Goal: Information Seeking & Learning: Check status

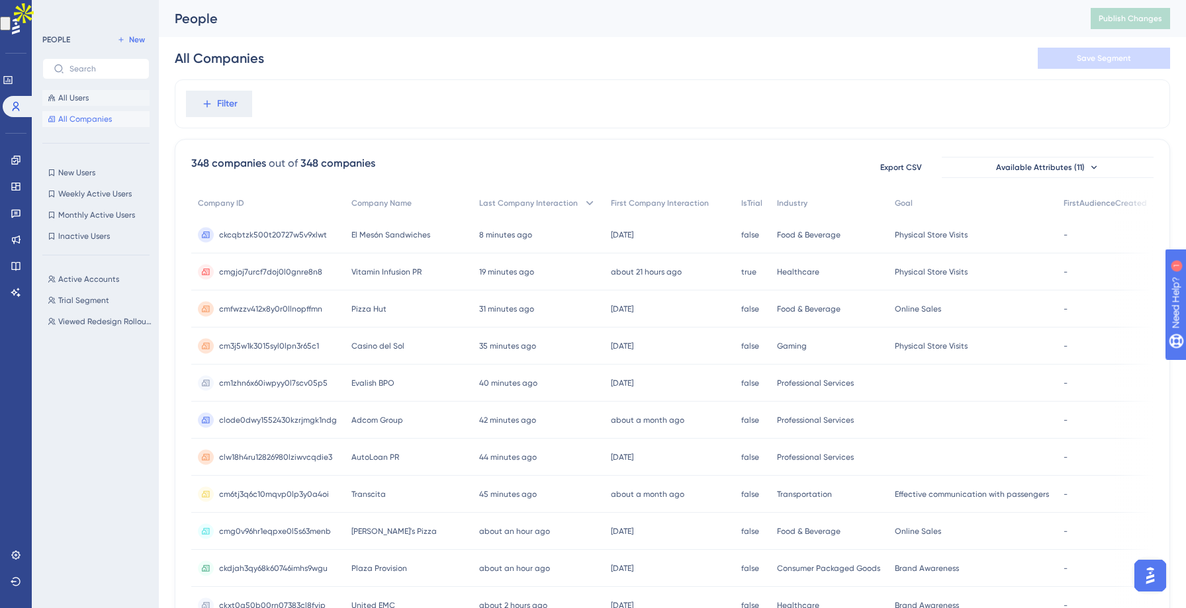
click at [77, 97] on span "All Users" at bounding box center [73, 98] width 30 height 11
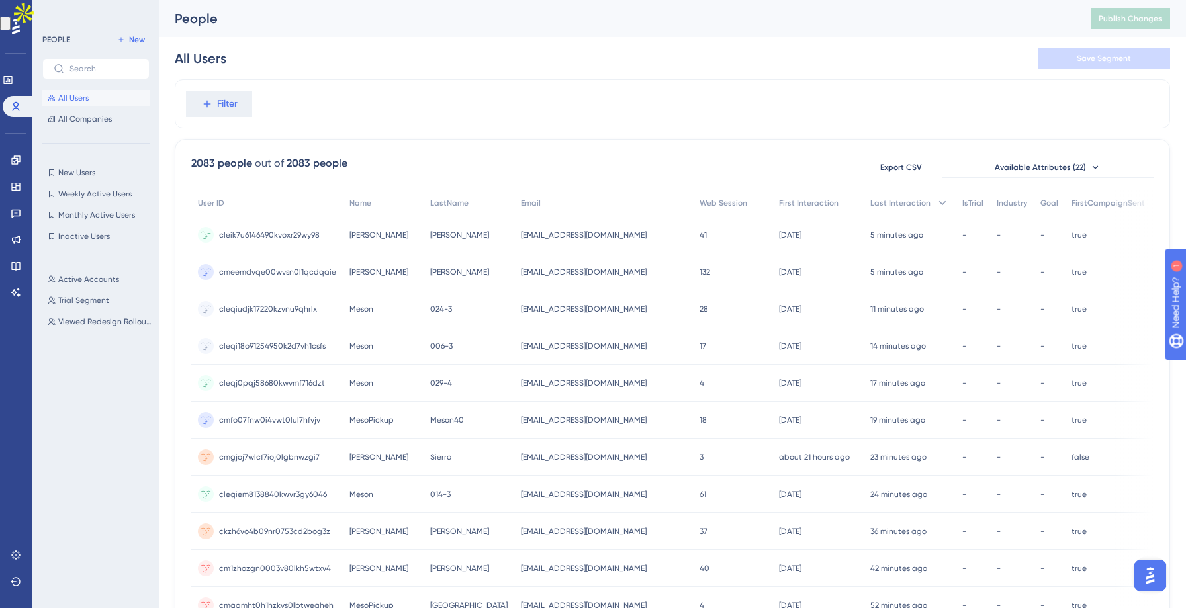
click at [287, 230] on span "cleik7u6146490kvoxr29wy98" at bounding box center [269, 235] width 101 height 11
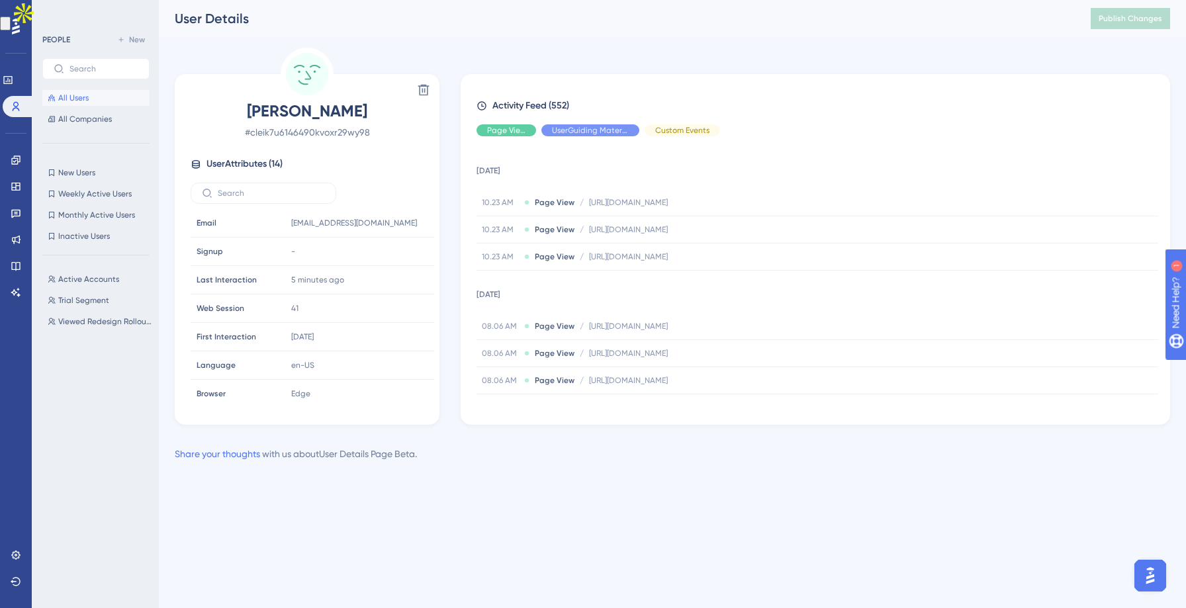
click at [93, 105] on button "All Users" at bounding box center [95, 98] width 107 height 16
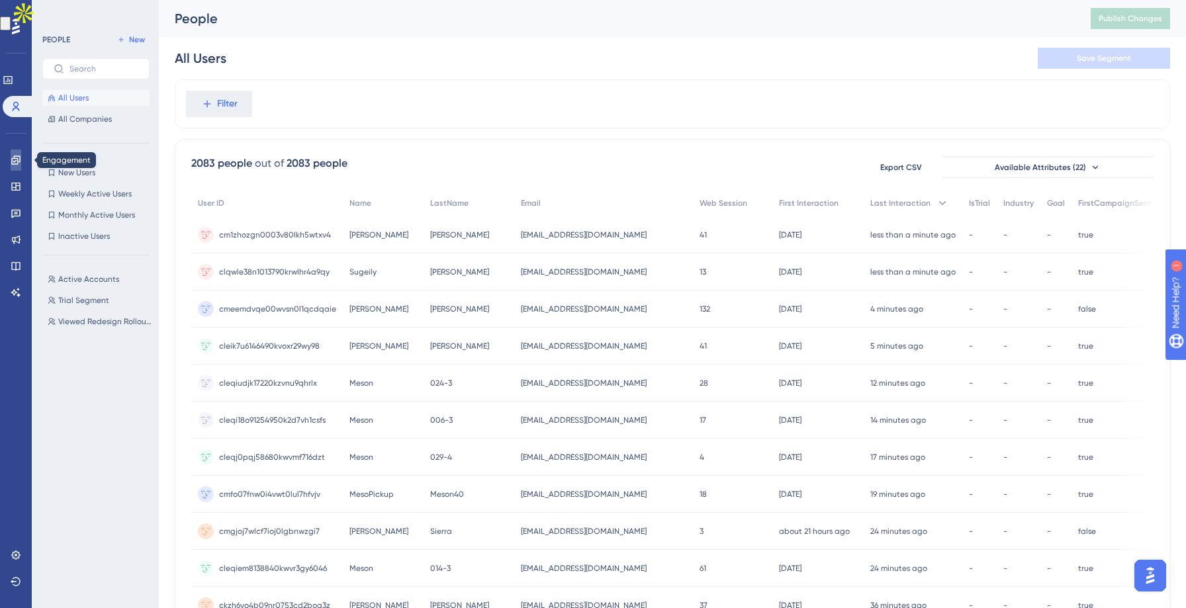
click at [15, 159] on icon at bounding box center [16, 160] width 11 height 11
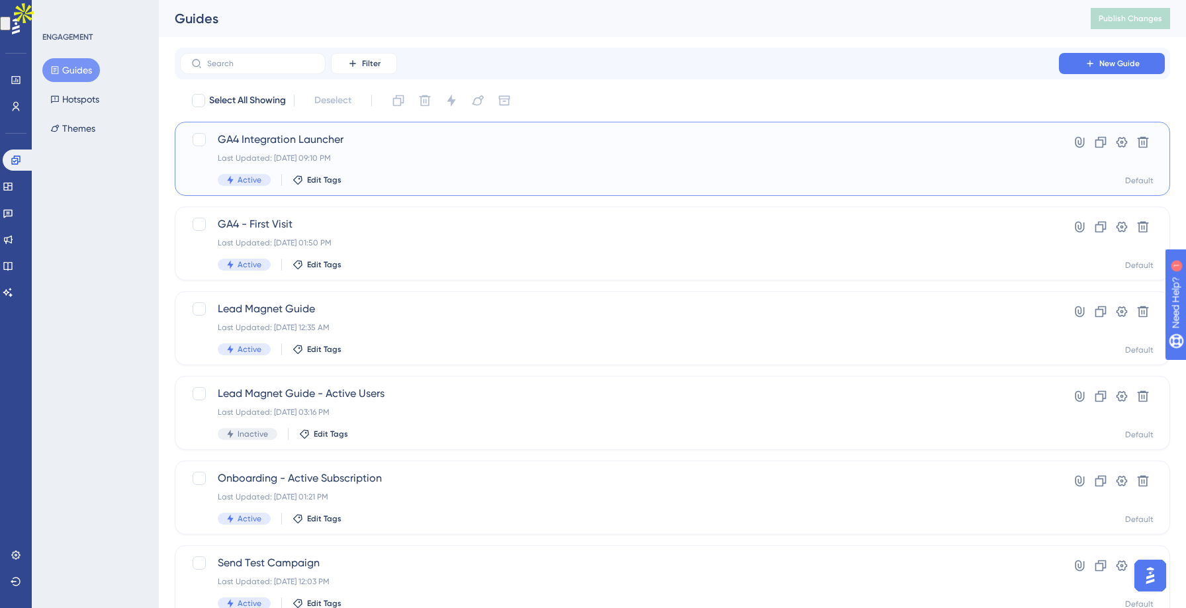
click at [400, 156] on div "Last Updated: [DATE] 09:10 PM" at bounding box center [619, 158] width 803 height 11
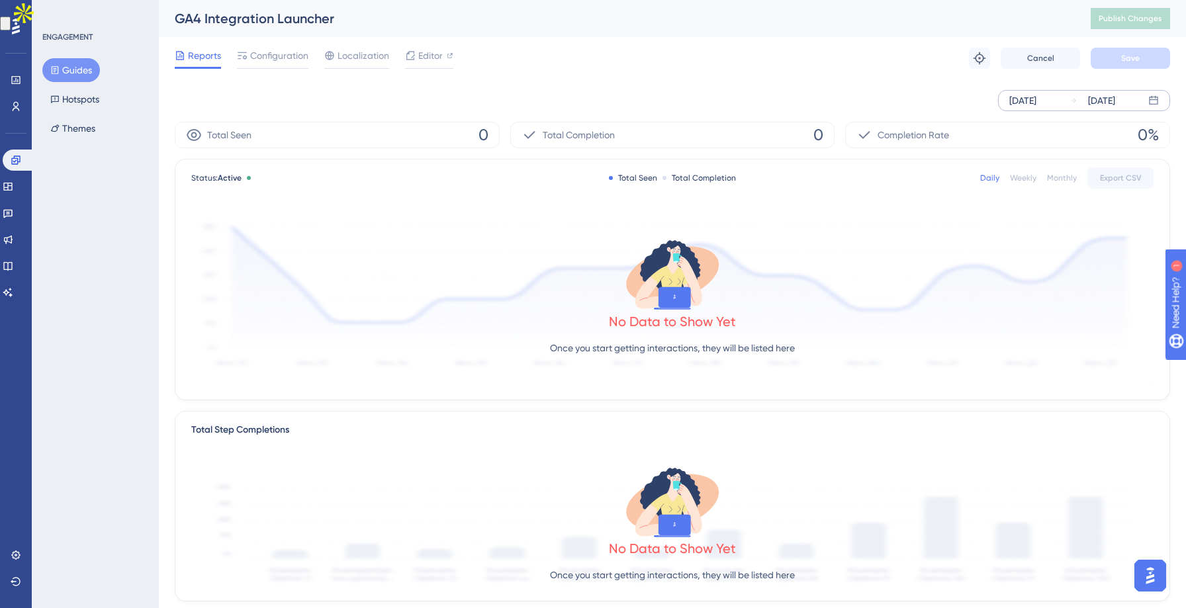
click at [1073, 103] on icon at bounding box center [1073, 101] width 8 height 8
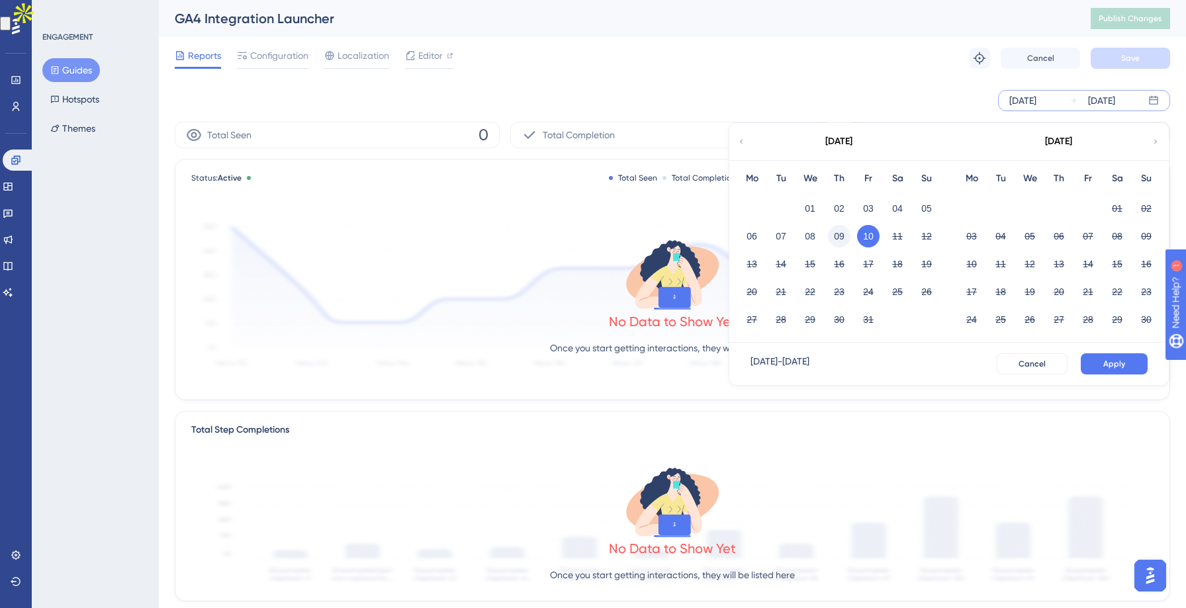
click at [840, 240] on button "09" at bounding box center [839, 236] width 22 height 22
click at [1096, 362] on button "Apply" at bounding box center [1114, 363] width 67 height 21
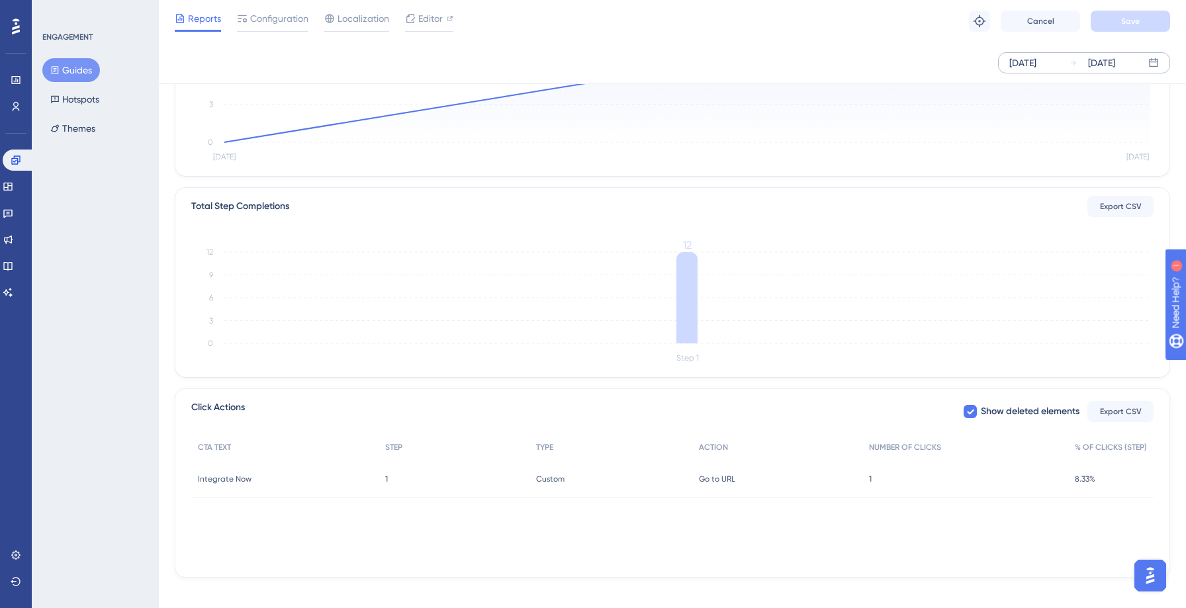
scroll to position [230, 0]
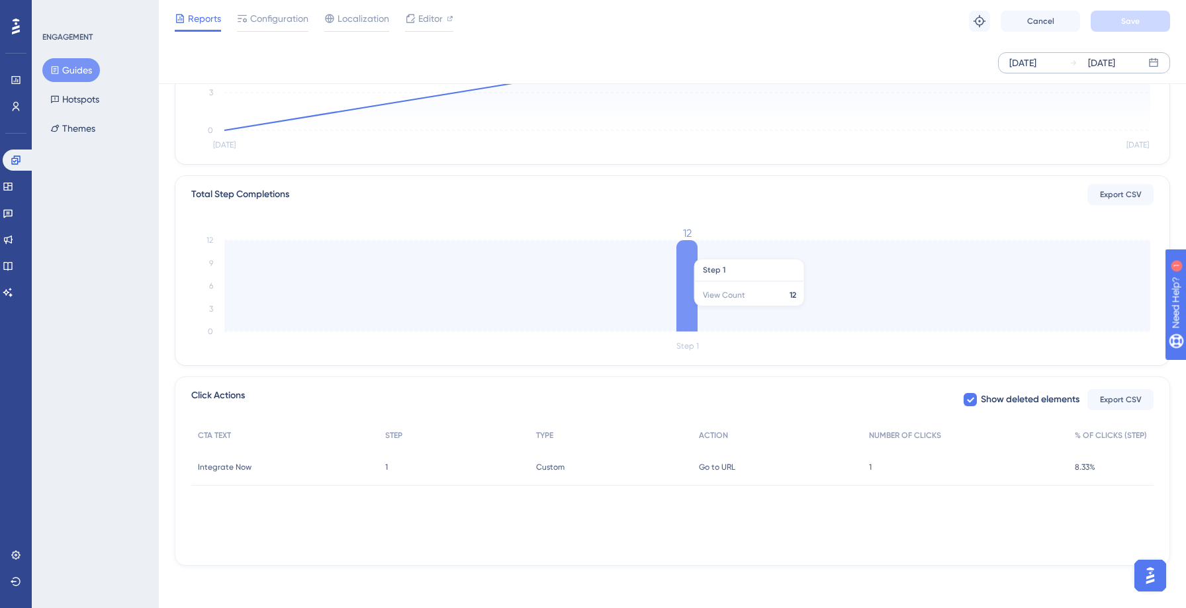
click at [685, 313] on icon at bounding box center [686, 285] width 21 height 91
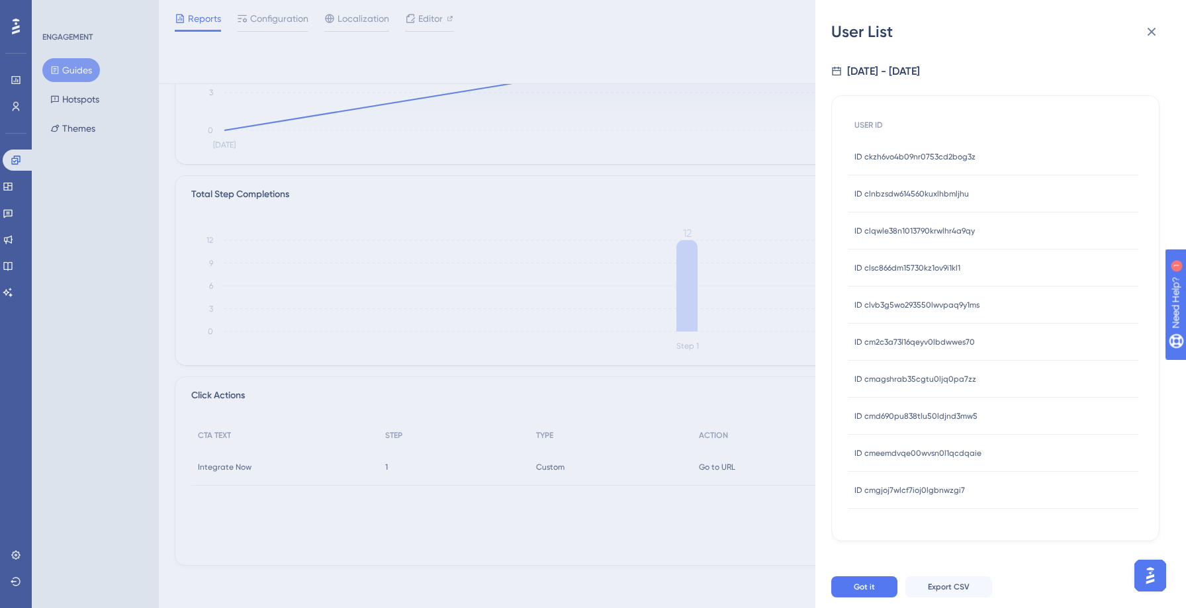
click at [904, 195] on span "ID clnbzsdw614560kuxlhbmljhu" at bounding box center [911, 194] width 114 height 11
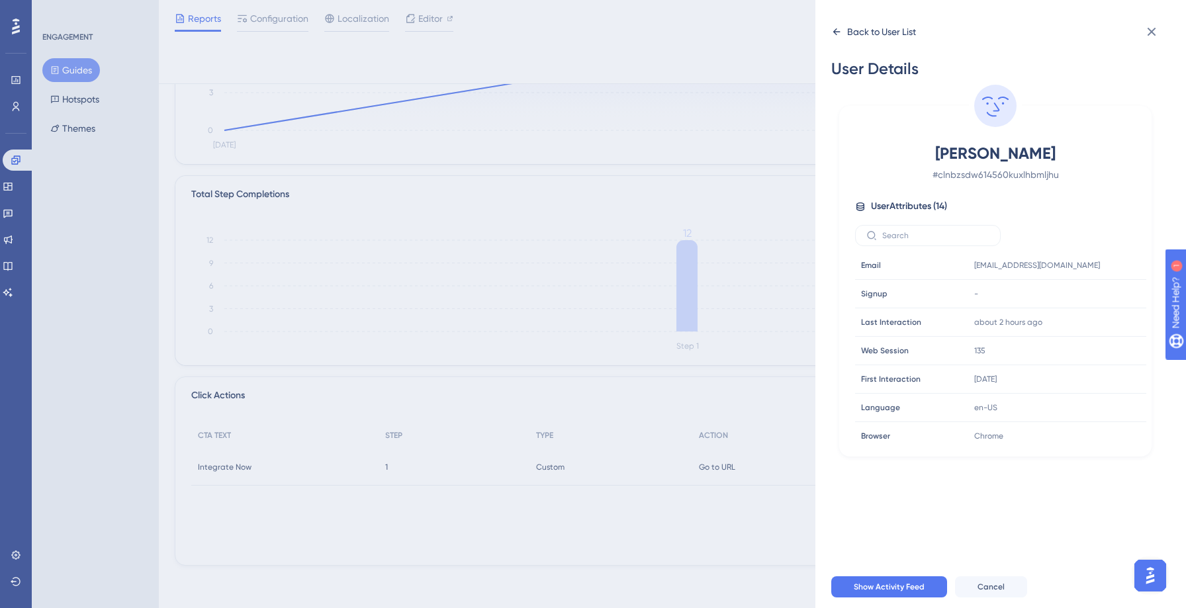
click at [835, 30] on icon at bounding box center [836, 31] width 11 height 11
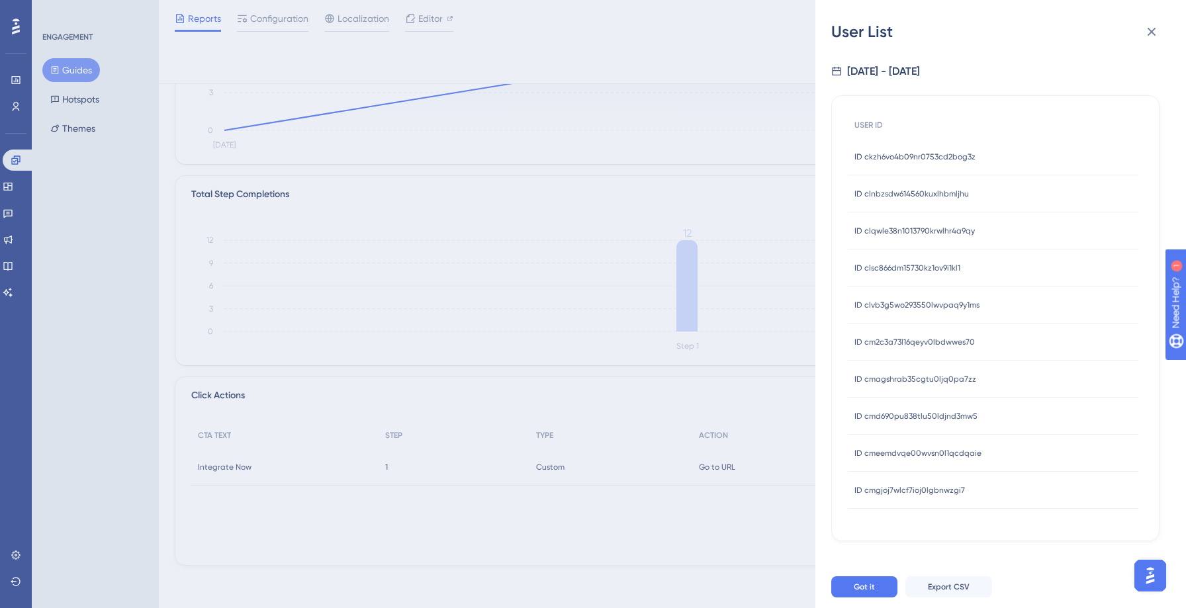
click at [883, 155] on span "ID ckzh6vo4b09nr0753cd2bog3z" at bounding box center [914, 157] width 121 height 11
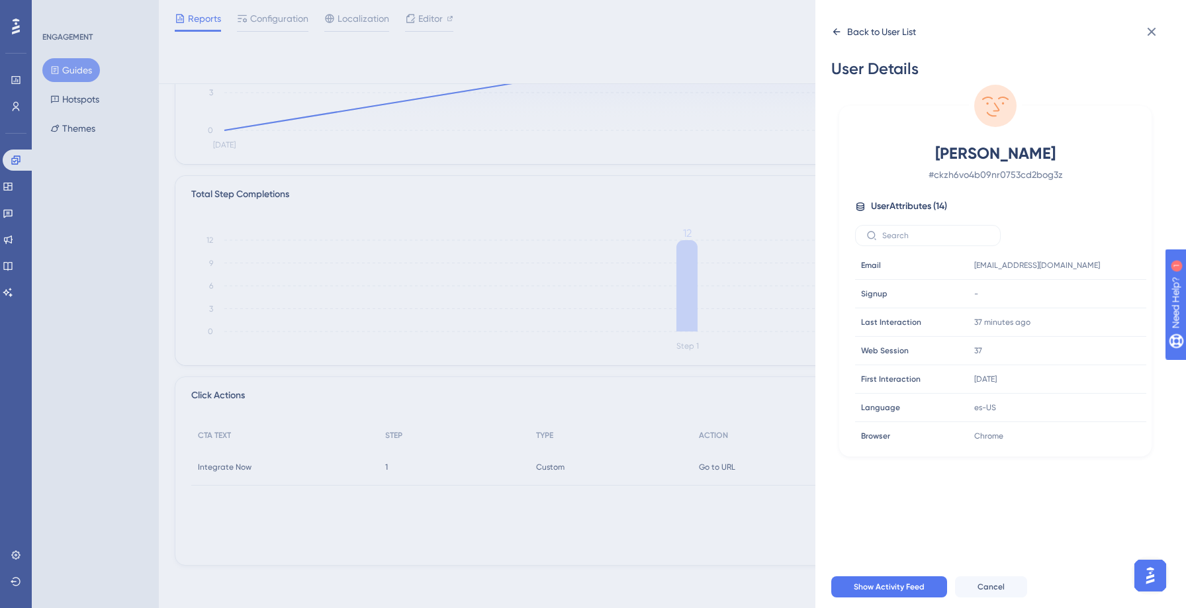
click at [832, 30] on icon at bounding box center [836, 31] width 11 height 11
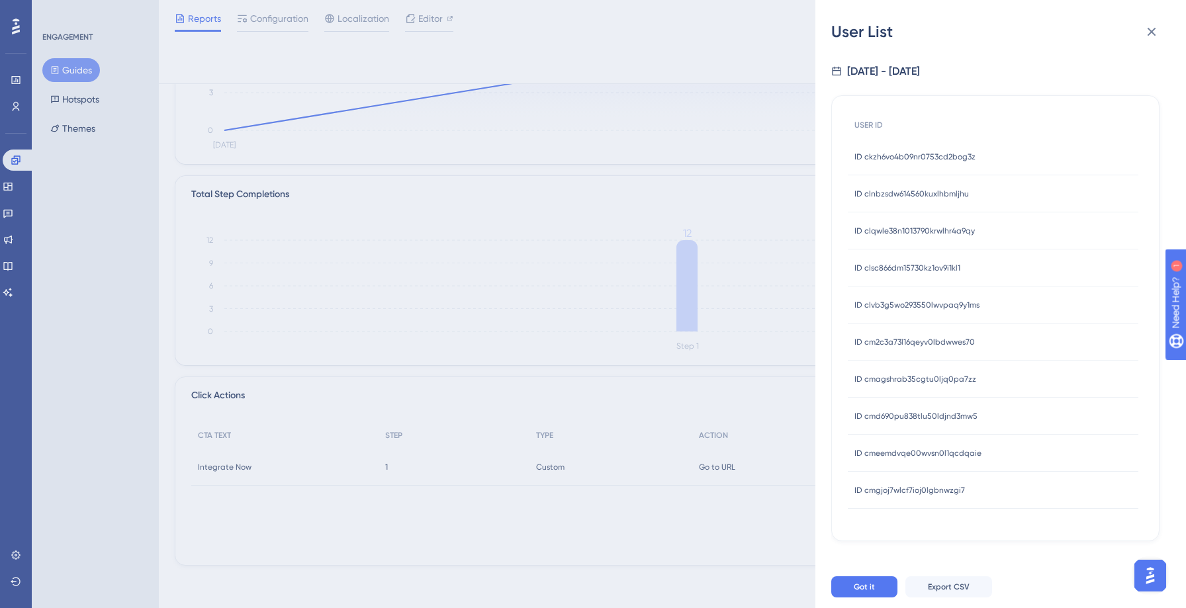
click at [887, 226] on span "ID clqwle38n1013790krwlhr4a9qy" at bounding box center [914, 231] width 120 height 11
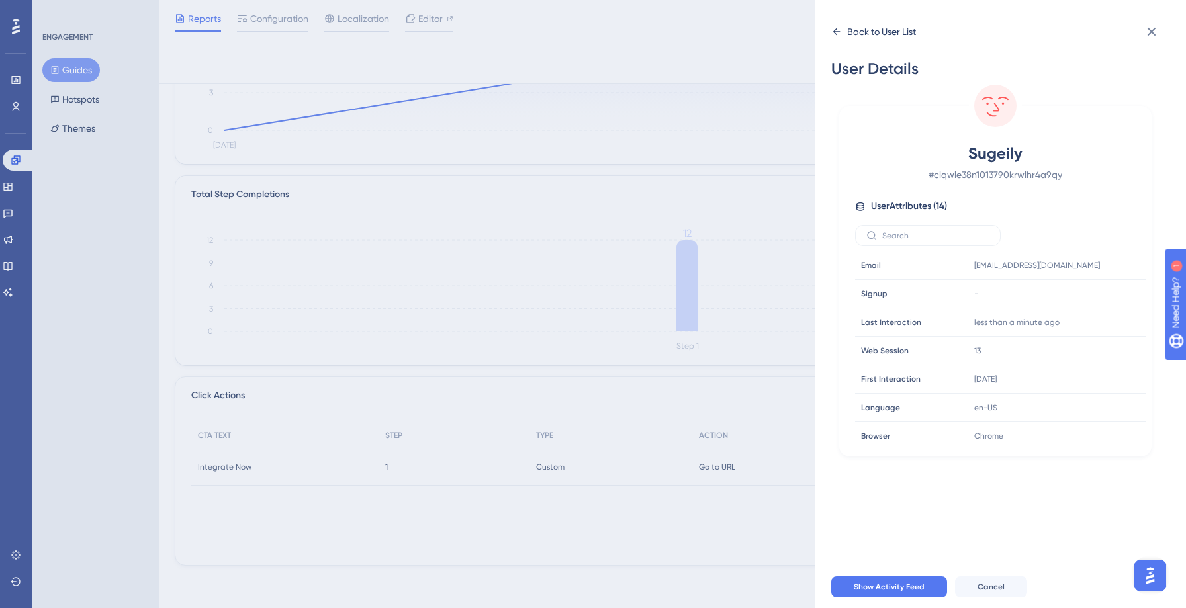
click at [834, 29] on icon at bounding box center [836, 31] width 11 height 11
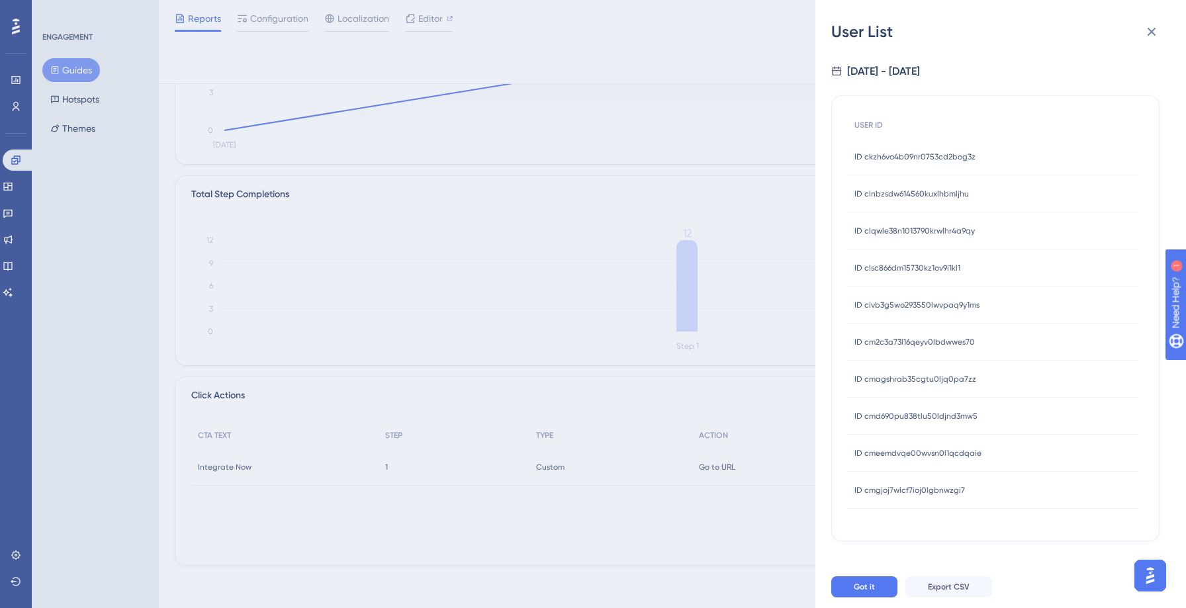
click at [884, 263] on span "ID clsc866dm15730kz1ov9i1kl1" at bounding box center [907, 268] width 106 height 11
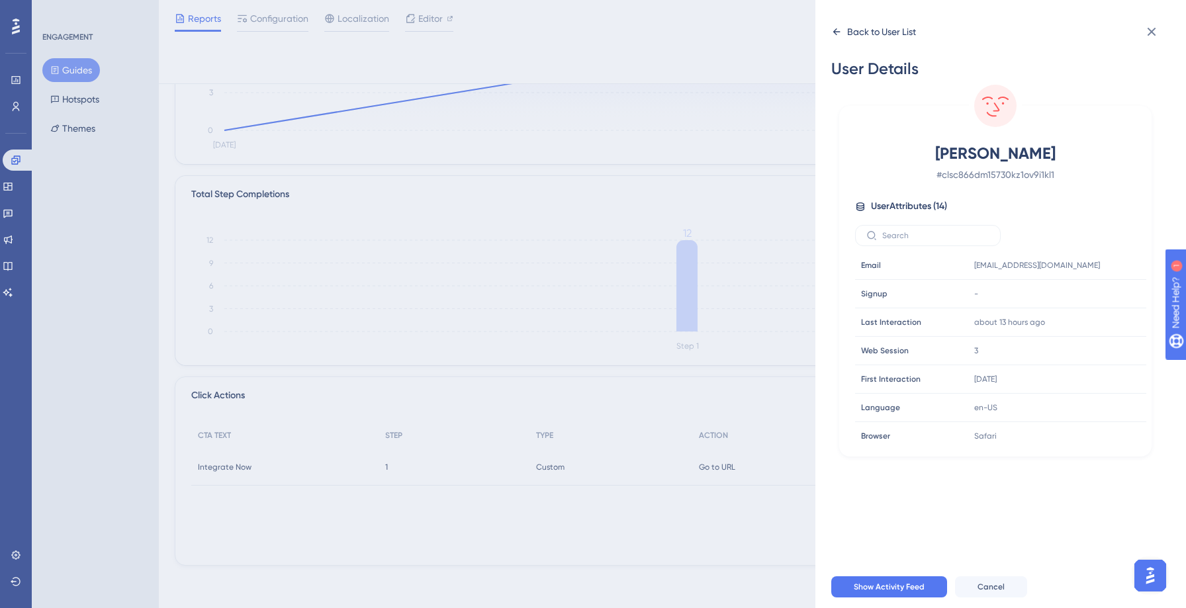
click at [836, 34] on icon at bounding box center [836, 31] width 11 height 11
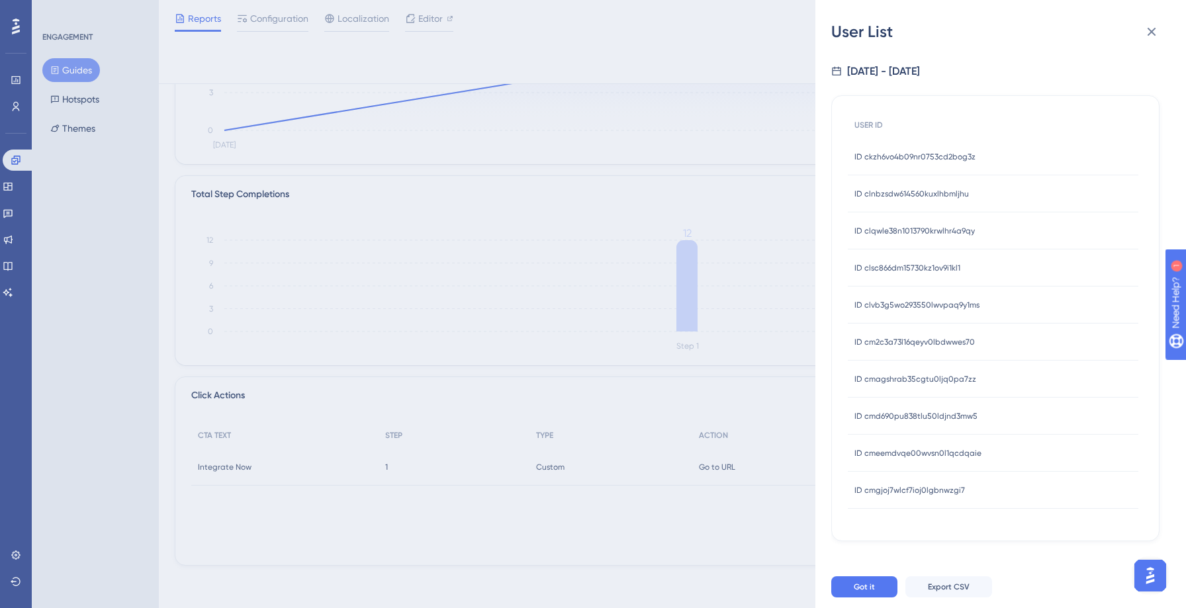
click at [897, 316] on div "ID clvb3g5wo293550lwvpaq9y1ms ID clvb3g5wo293550lwvpaq9y1ms" at bounding box center [916, 305] width 125 height 37
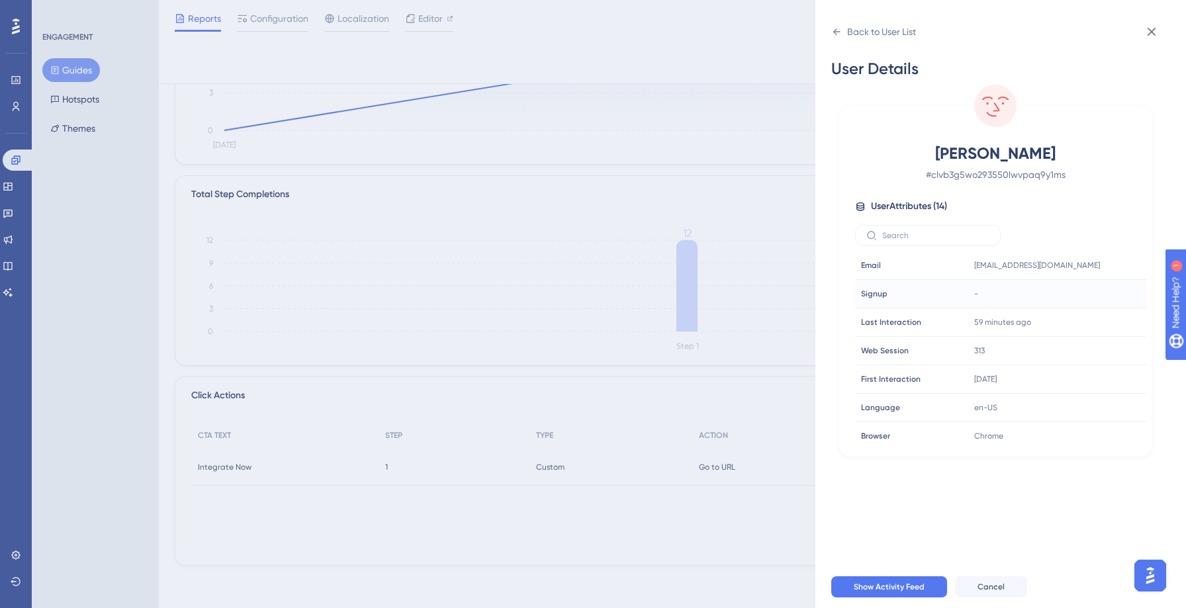
click at [895, 301] on div "Signup Signup" at bounding box center [901, 294] width 90 height 26
click at [835, 34] on icon at bounding box center [836, 31] width 7 height 7
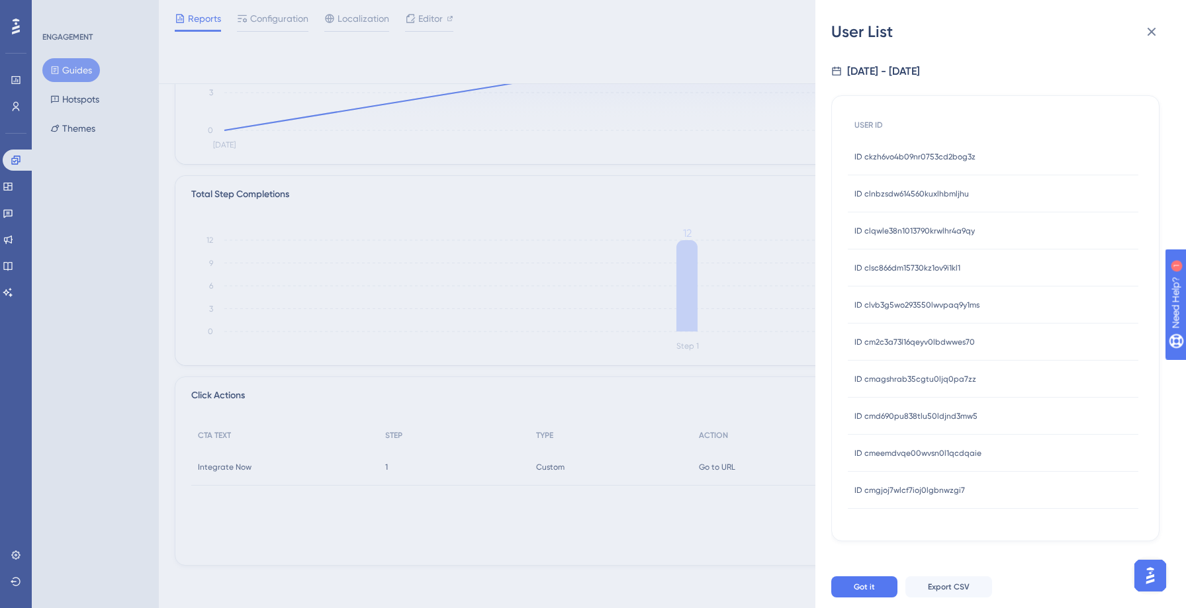
click at [897, 378] on span "ID cmagshrab35cgtu0ljq0pa7zz" at bounding box center [915, 379] width 122 height 11
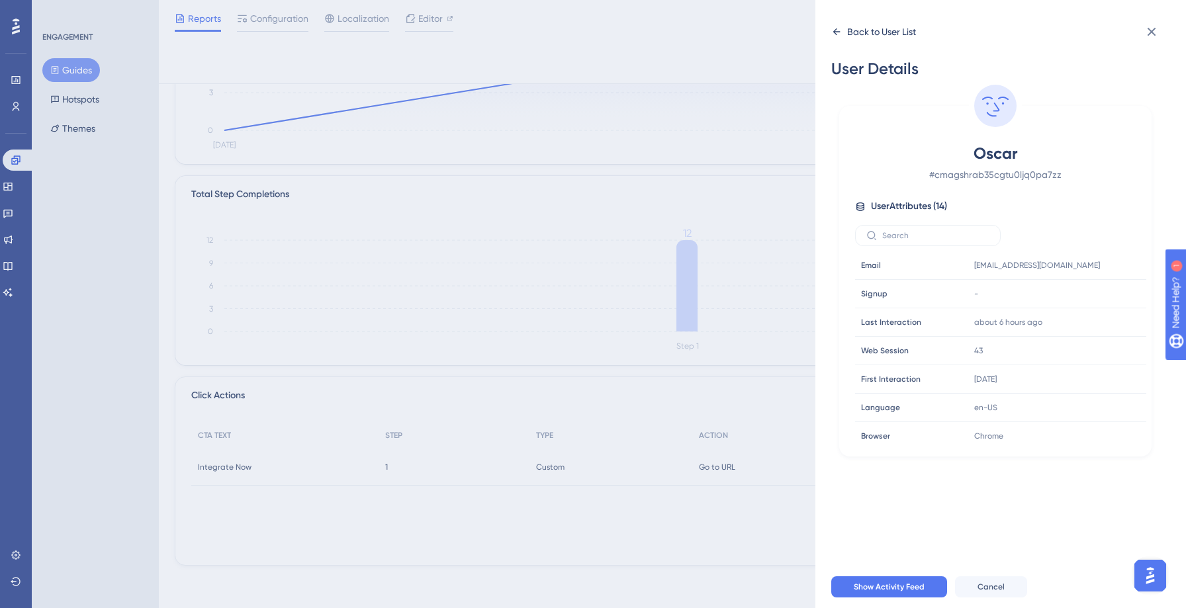
click at [833, 31] on icon at bounding box center [836, 31] width 7 height 7
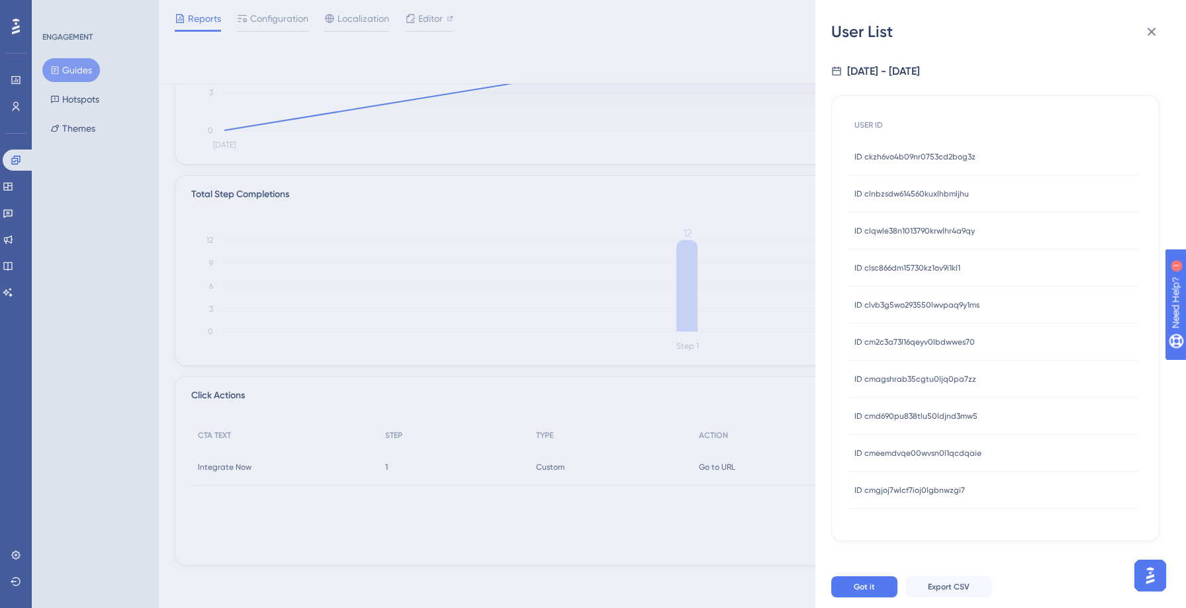
click at [899, 409] on div "ID cmd690pu838tlu50ldjnd3mw5 ID cmd690pu838tlu50ldjnd3mw5" at bounding box center [915, 416] width 123 height 37
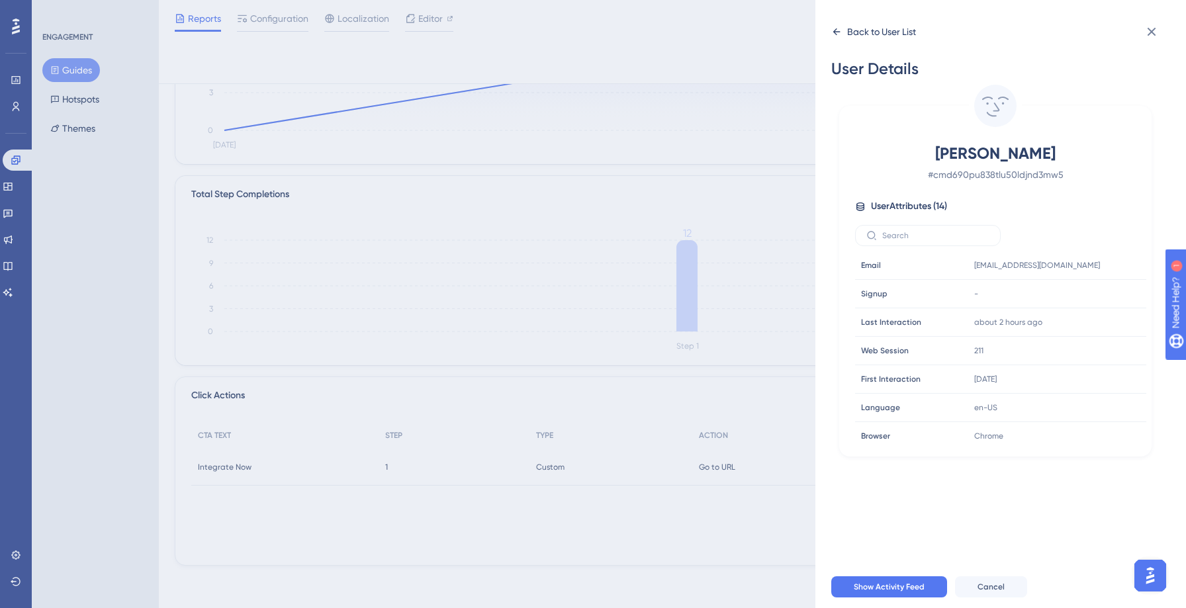
click at [832, 38] on div "Back to User List" at bounding box center [873, 31] width 85 height 21
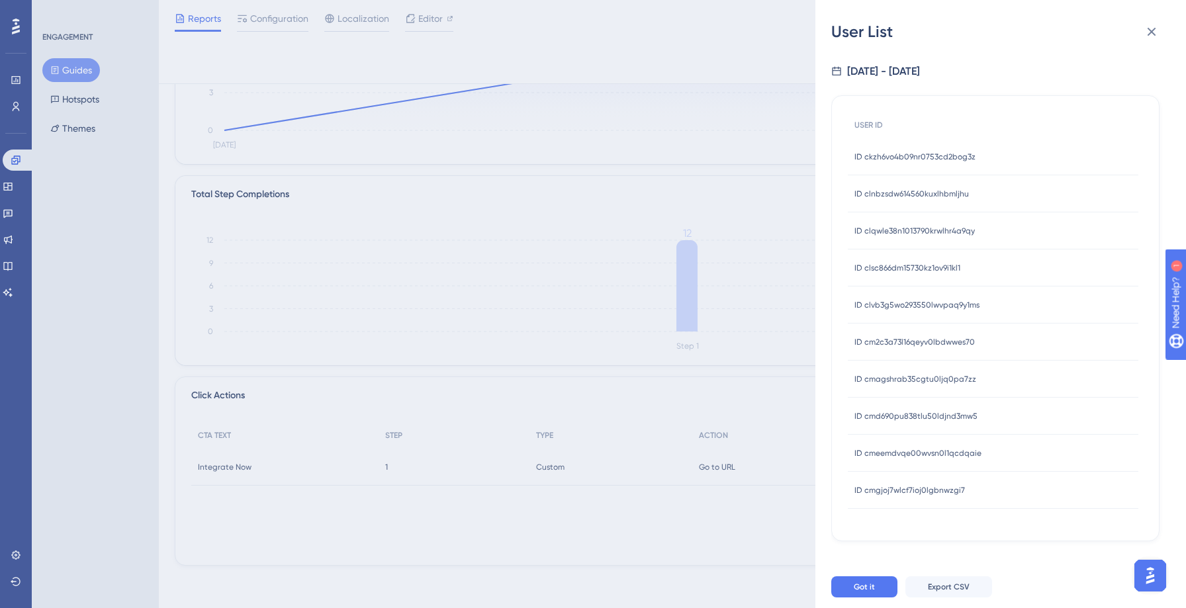
click at [877, 449] on span "ID cmeemdvqe00wvsn0l1qcdqaie" at bounding box center [917, 453] width 127 height 11
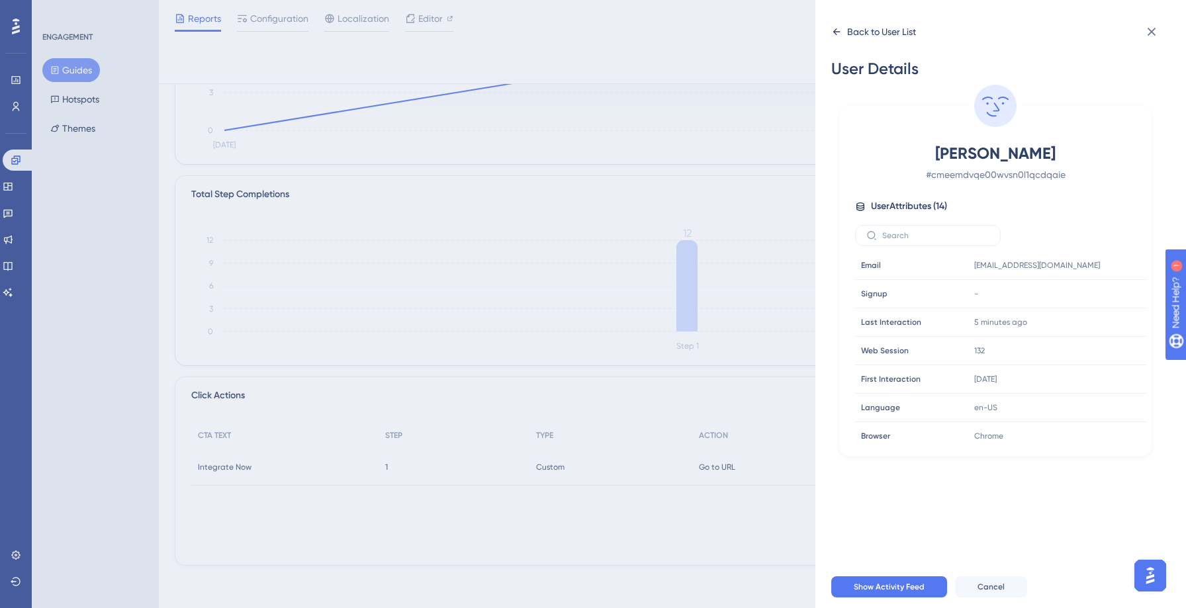
click at [836, 32] on icon at bounding box center [836, 31] width 7 height 7
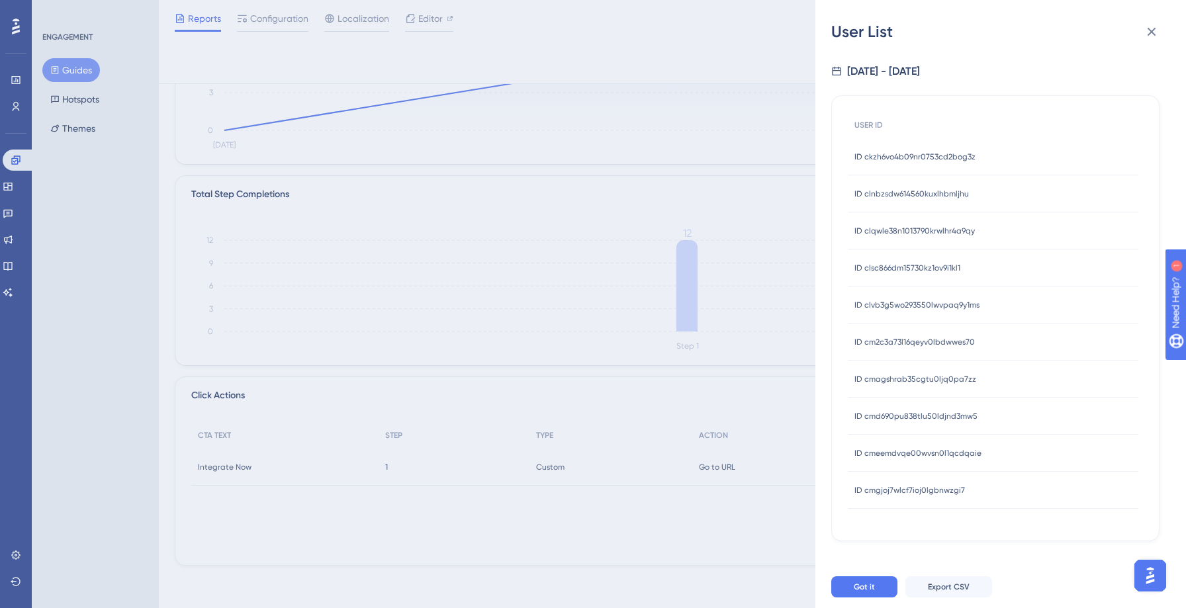
click at [885, 488] on span "ID cmgjoj7wlcf7ioj0lgbnwzgi7" at bounding box center [909, 490] width 111 height 11
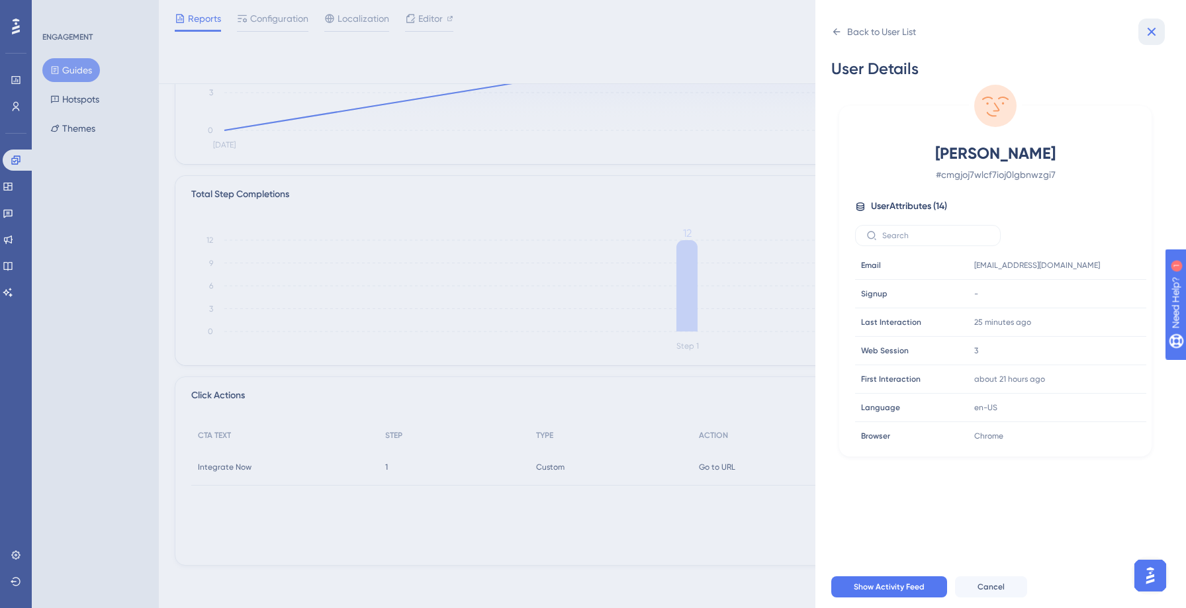
click at [1155, 27] on icon at bounding box center [1151, 32] width 16 height 16
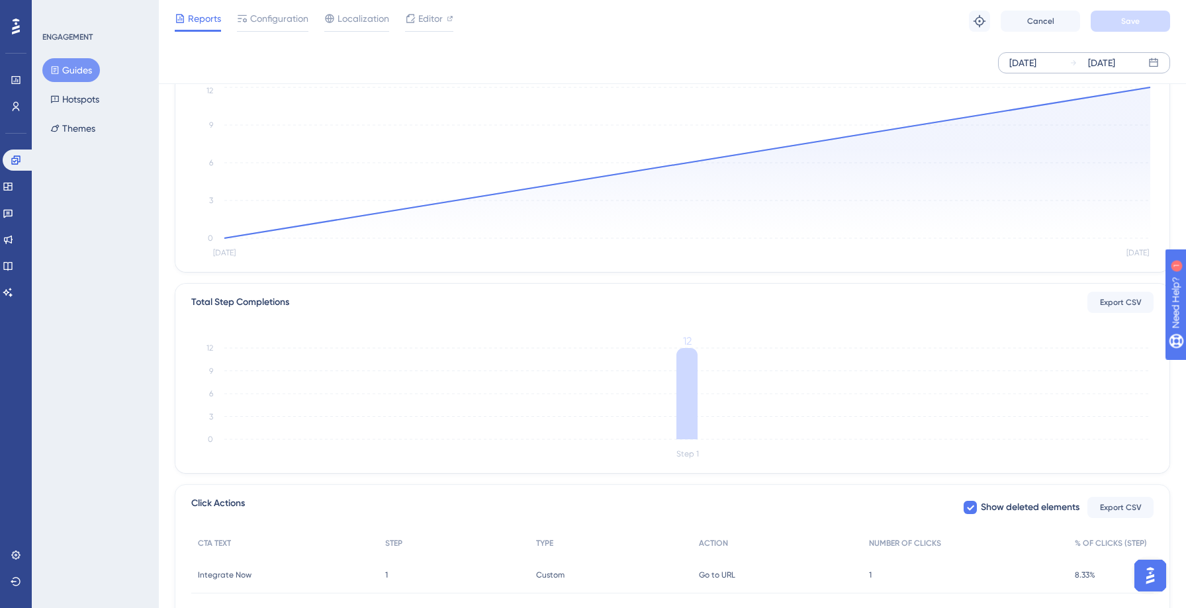
scroll to position [0, 0]
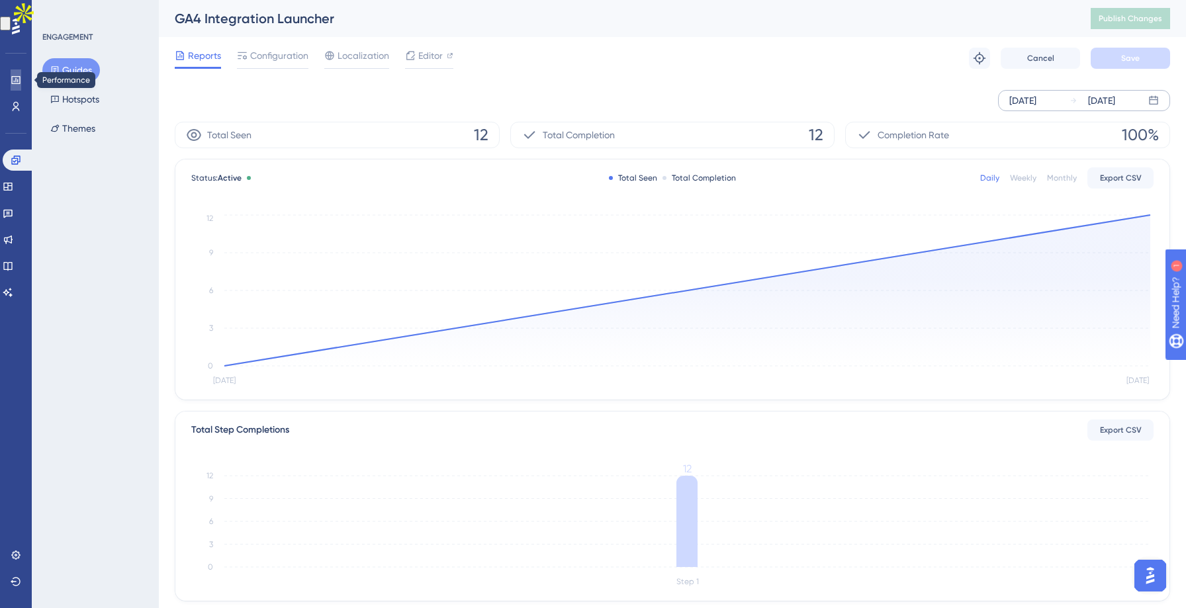
click at [11, 77] on icon at bounding box center [15, 80] width 9 height 8
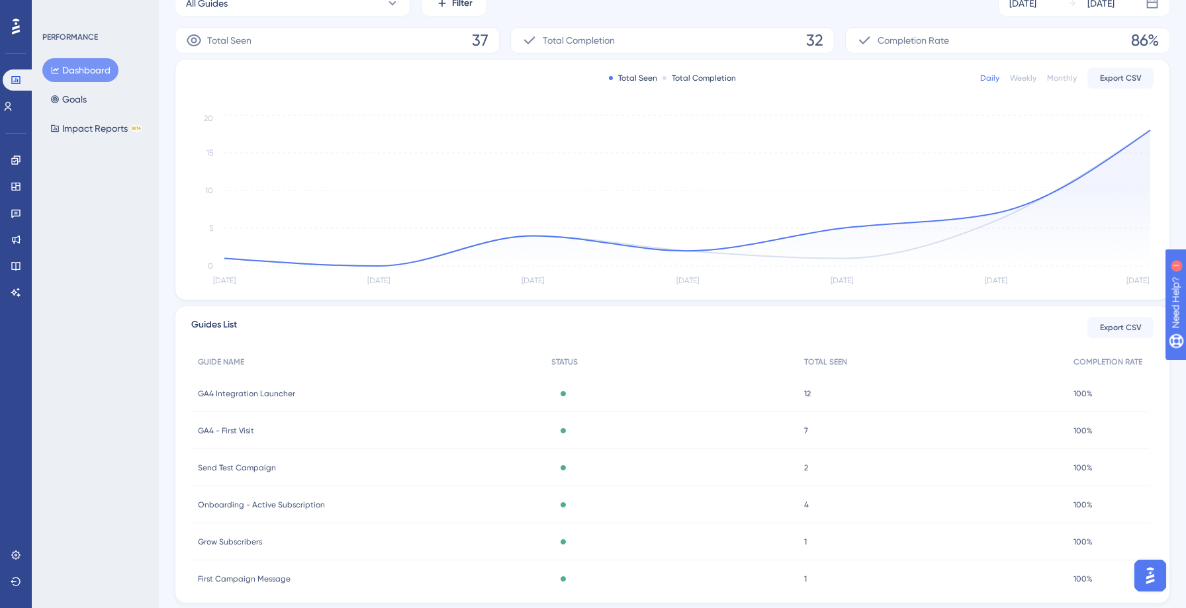
scroll to position [249, 0]
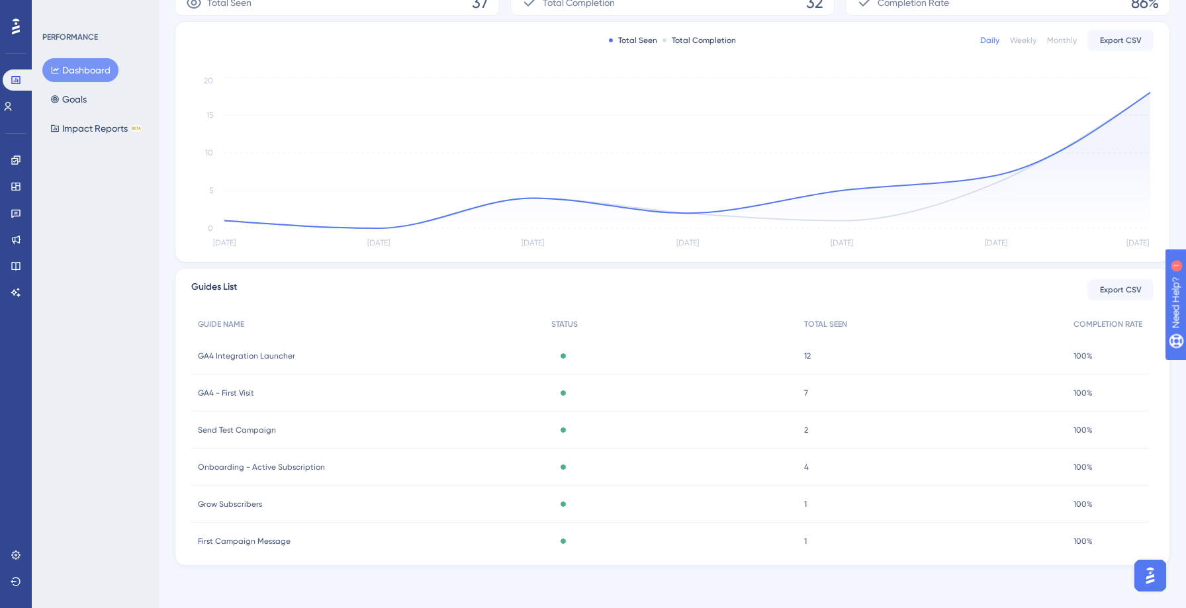
click at [244, 355] on span "GA4 Integration Launcher" at bounding box center [246, 356] width 97 height 11
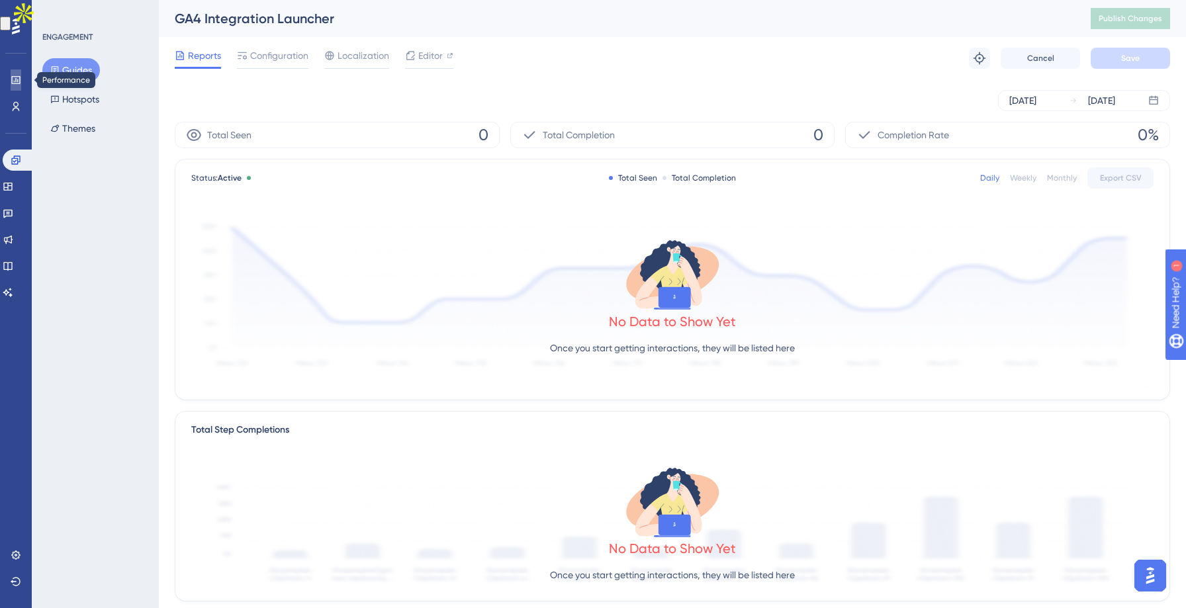
click at [11, 74] on link at bounding box center [16, 79] width 11 height 21
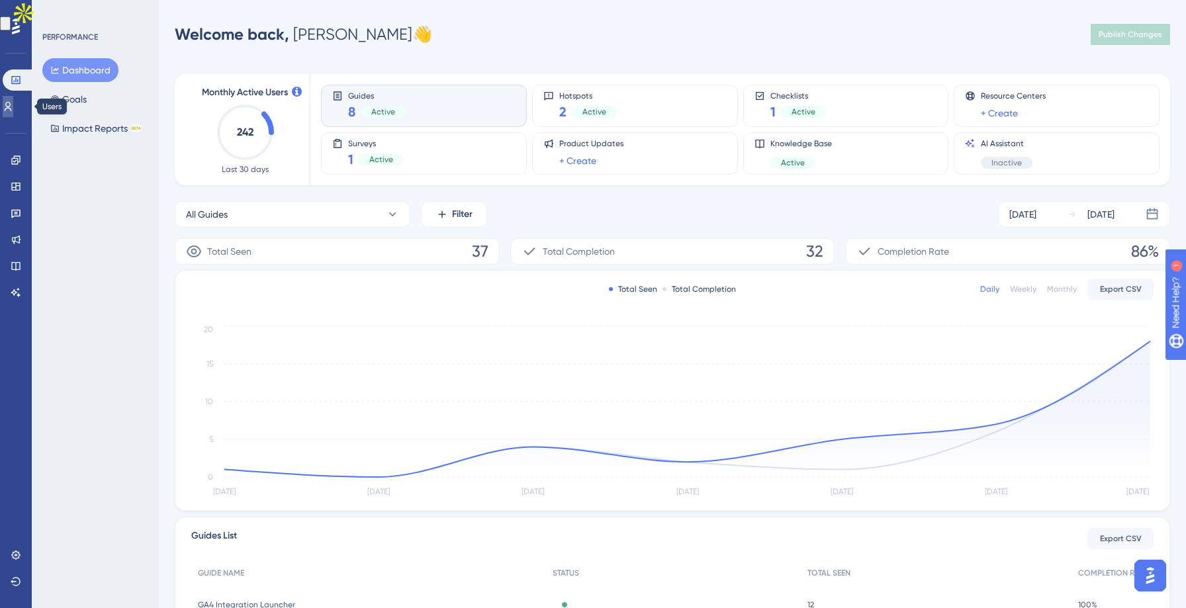
click at [12, 108] on icon at bounding box center [8, 106] width 7 height 9
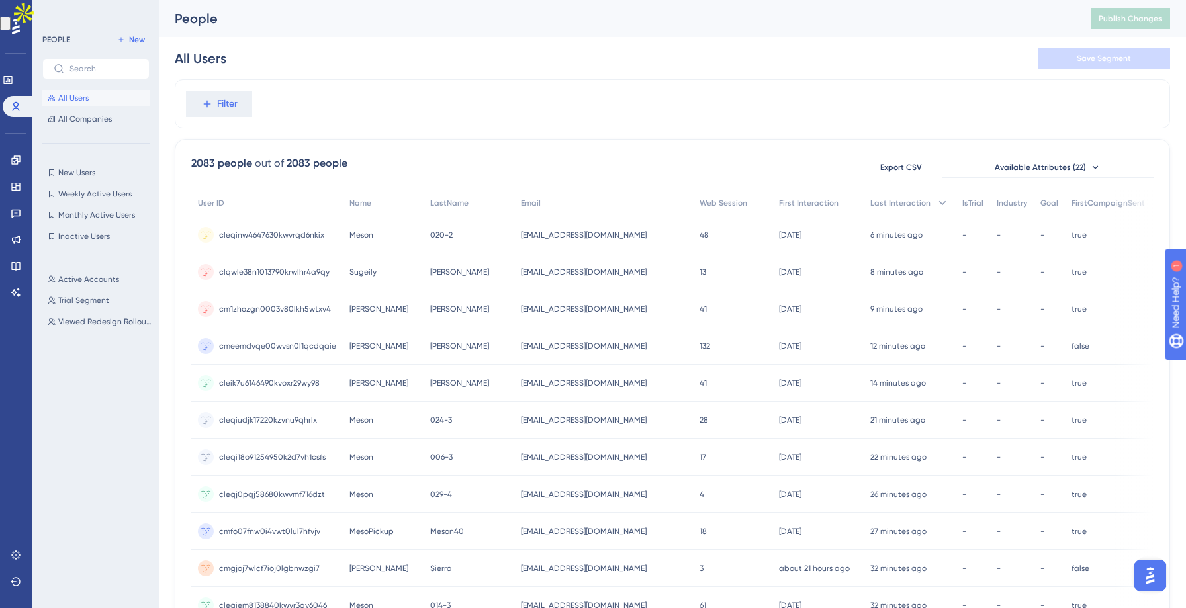
click at [516, 94] on div "Filter" at bounding box center [672, 103] width 995 height 49
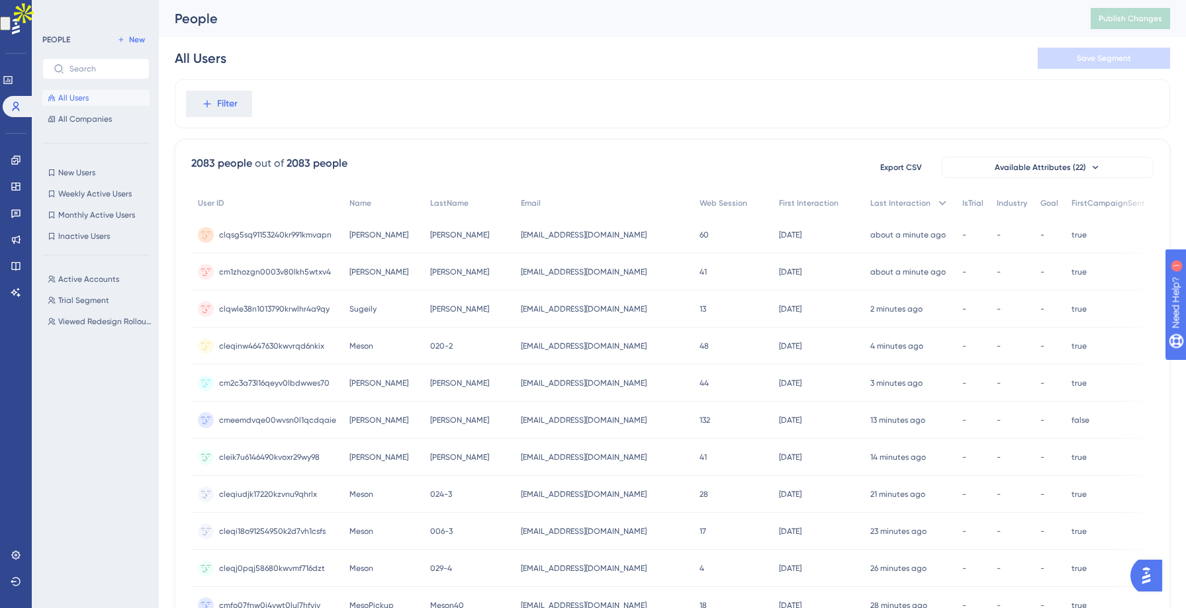
click at [629, 77] on div "All Users Save Segment" at bounding box center [672, 58] width 995 height 42
